Goal: Task Accomplishment & Management: Use online tool/utility

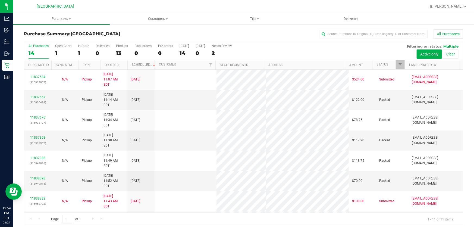
drag, startPoint x: 0, startPoint y: 0, endPoint x: 277, endPoint y: 33, distance: 279.3
click at [282, 33] on div "All Purchases" at bounding box center [316, 33] width 293 height 9
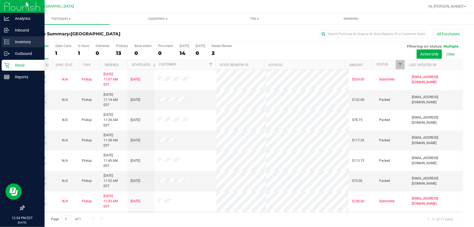
click at [12, 42] on p "Inventory" at bounding box center [26, 42] width 33 height 7
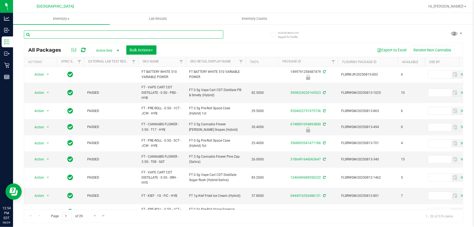
click at [99, 38] on input "text" at bounding box center [124, 34] width 200 height 8
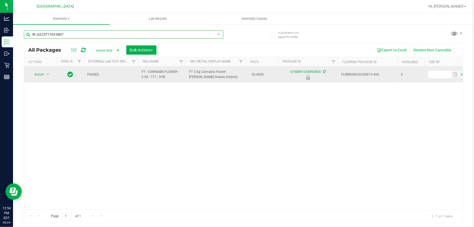
type input "W-JUL25T1703-0807"
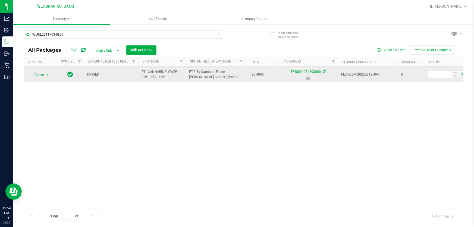
click at [33, 77] on span "Action" at bounding box center [37, 75] width 15 height 8
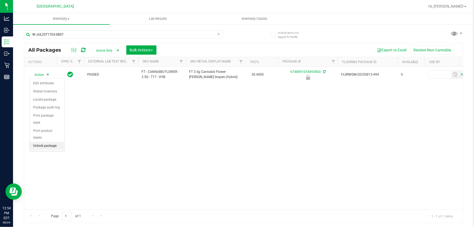
click at [48, 142] on li "Unlock package" at bounding box center [47, 146] width 35 height 8
